Goal: Information Seeking & Learning: Learn about a topic

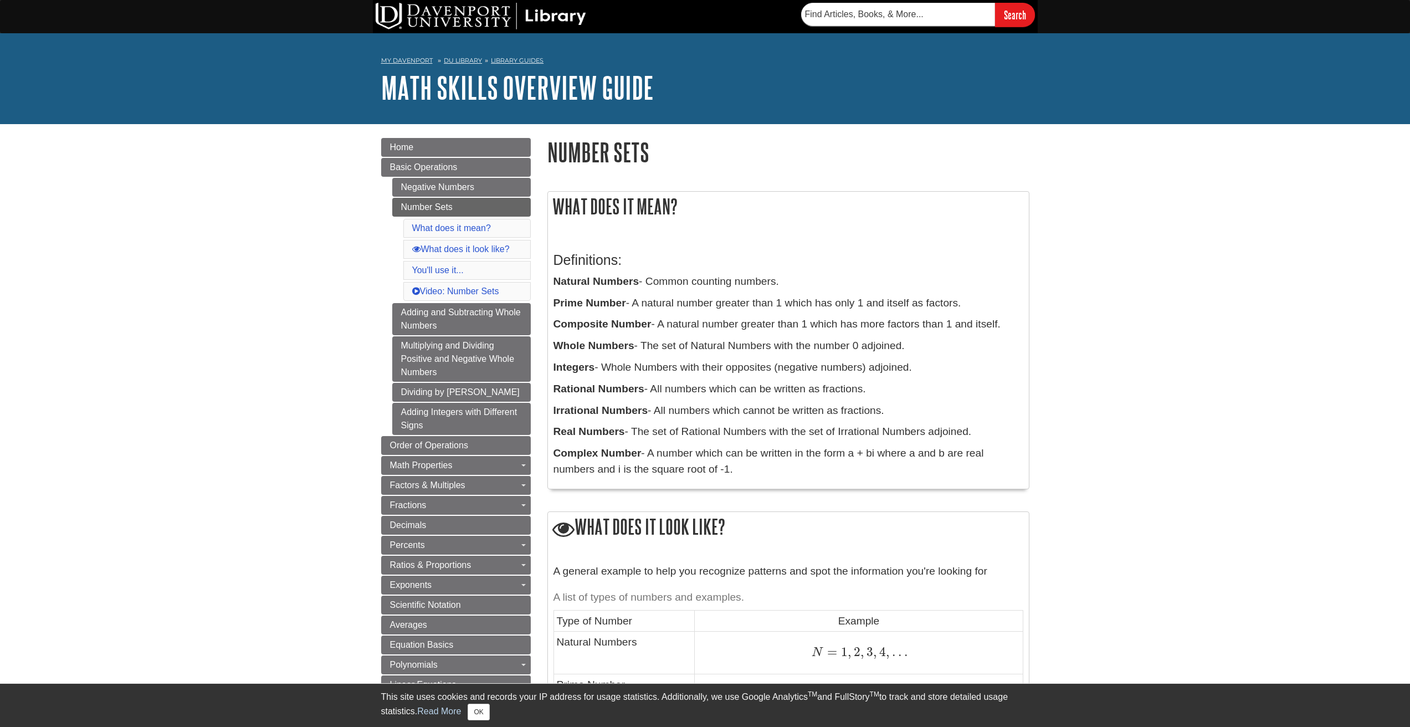
click at [706, 325] on p "Composite Number - A natural number greater than 1 which has more factors than …" at bounding box center [788, 324] width 470 height 16
click at [673, 282] on p "Natural Numbers - Common counting numbers." at bounding box center [788, 282] width 470 height 16
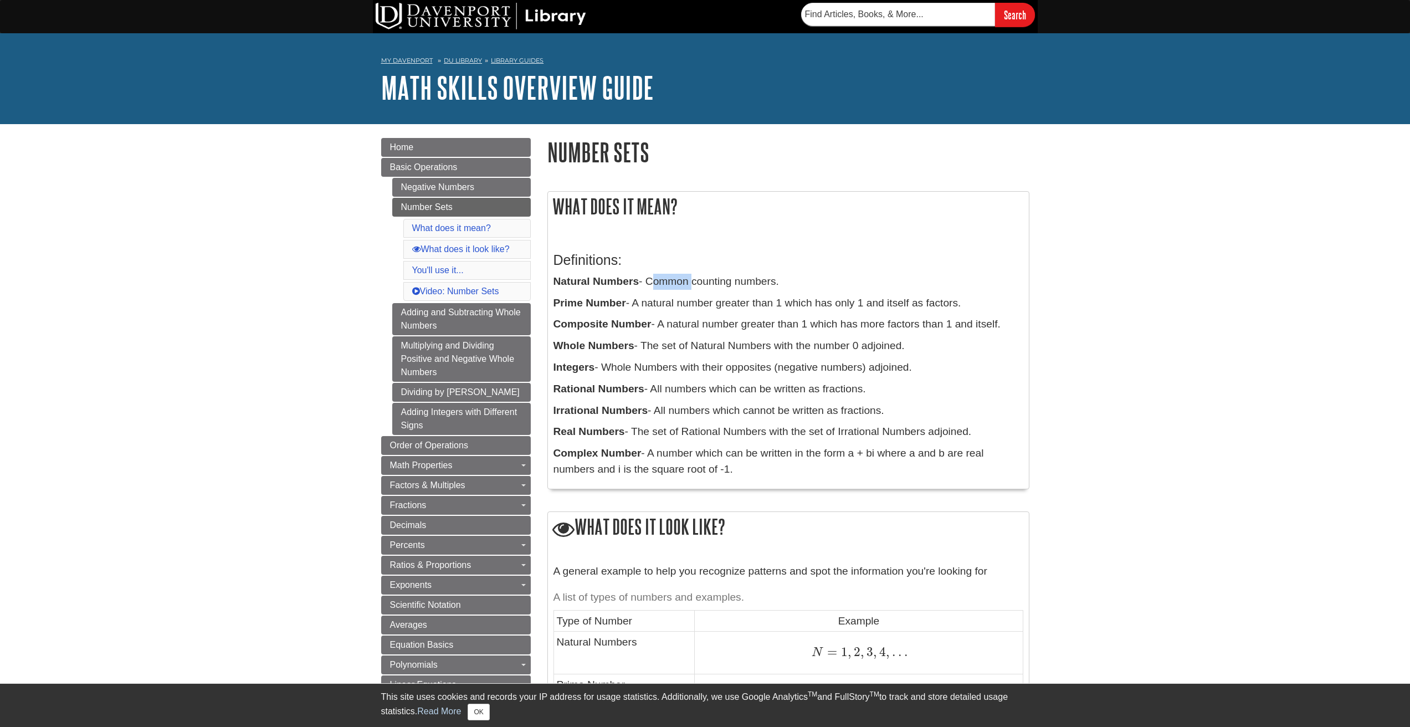
click at [673, 282] on p "Natural Numbers - Common counting numbers." at bounding box center [788, 282] width 470 height 16
